Goal: Information Seeking & Learning: Learn about a topic

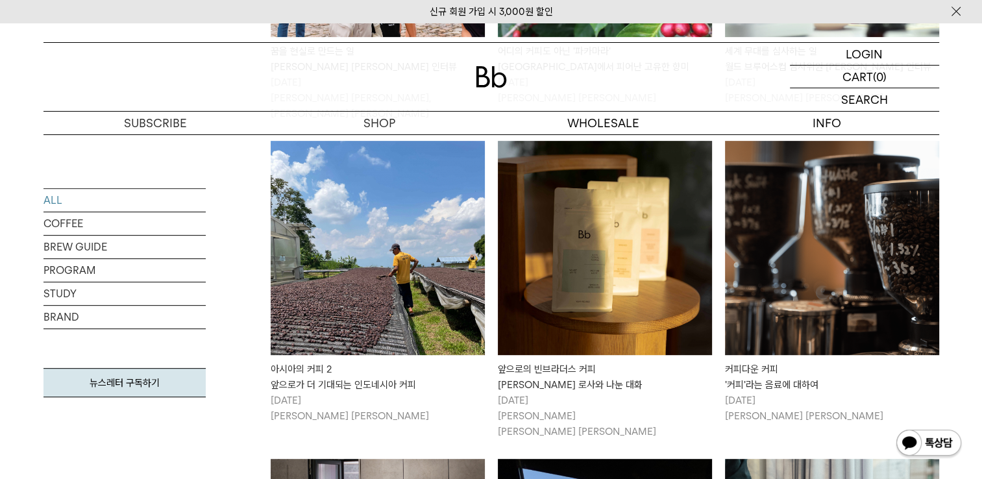
scroll to position [324, 0]
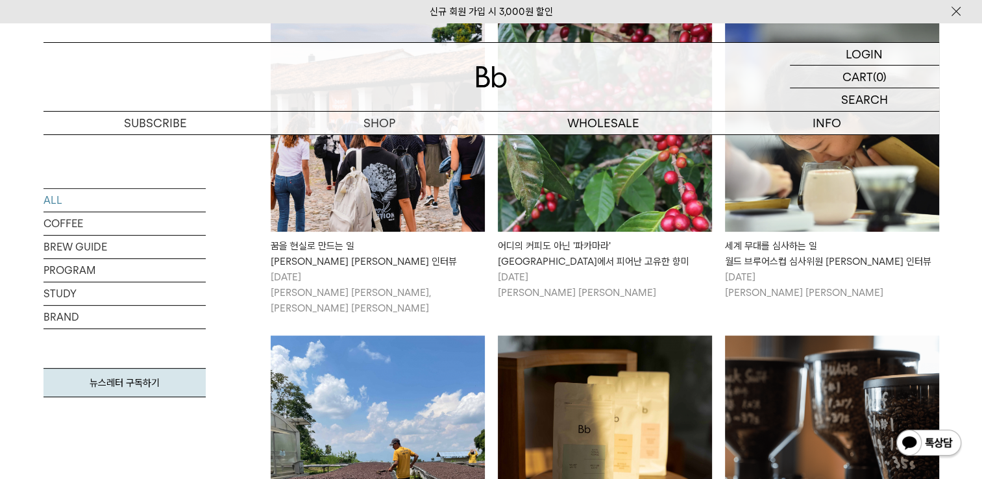
click at [353, 248] on div "꿈을 현실로 만드는 일 빈보야지 탁승희 대표 인터뷰" at bounding box center [378, 253] width 214 height 31
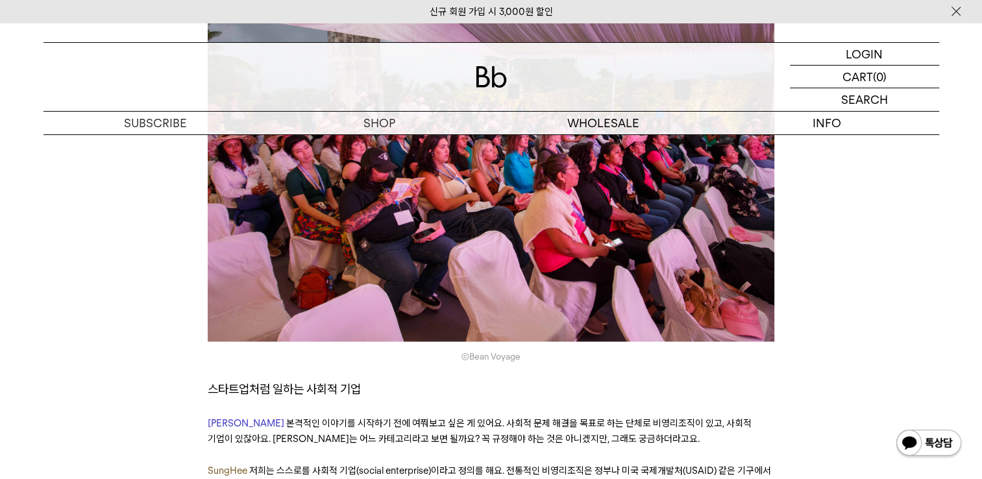
scroll to position [1752, 0]
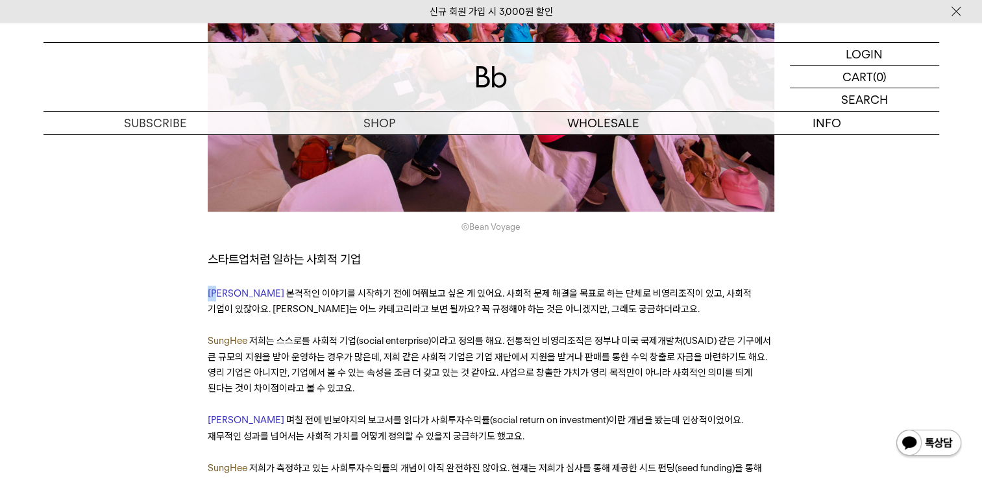
drag, startPoint x: 208, startPoint y: 236, endPoint x: 219, endPoint y: 233, distance: 12.0
click at [219, 287] on span "[PERSON_NAME]" at bounding box center [246, 293] width 77 height 12
drag, startPoint x: 219, startPoint y: 233, endPoint x: 465, endPoint y: 202, distance: 247.8
click at [465, 250] on h3 "스타트업처럼 일하는 사회적 기업" at bounding box center [491, 259] width 566 height 19
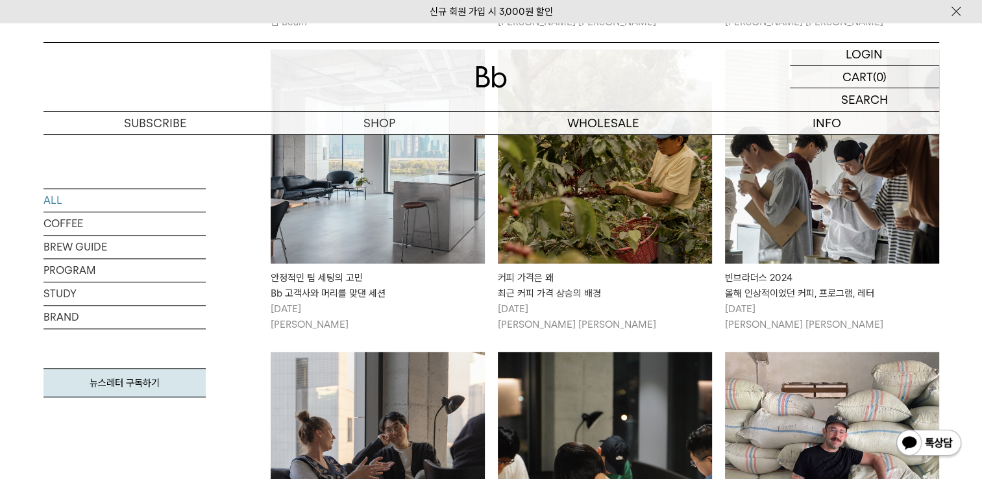
scroll to position [1233, 0]
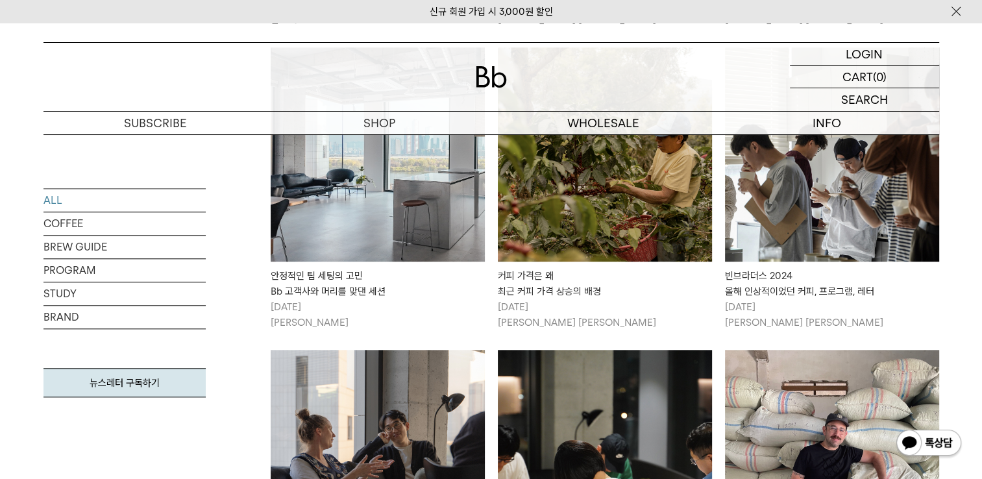
click at [789, 282] on div "빈브라더스 2024 올해 인상적이었던 커피, 프로그램, 레터" at bounding box center [832, 283] width 214 height 31
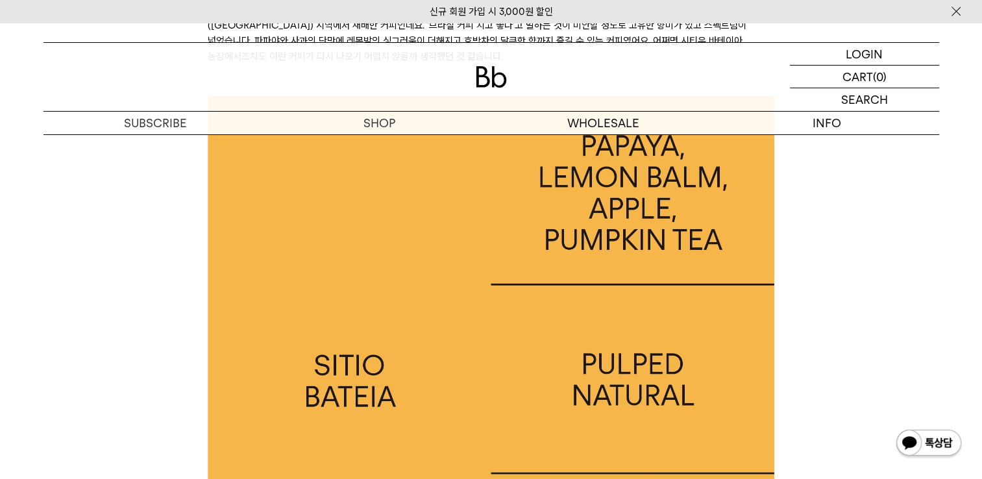
scroll to position [843, 0]
